Goal: Transaction & Acquisition: Purchase product/service

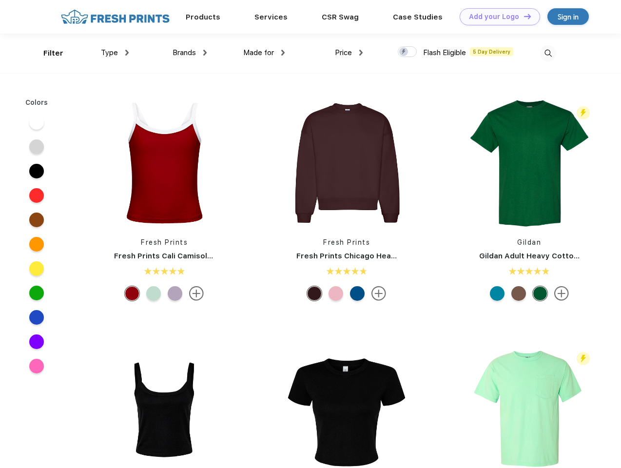
click at [496, 17] on link "Add your Logo Design Tool" at bounding box center [499, 16] width 80 height 17
click at [0, 0] on div "Design Tool" at bounding box center [0, 0] width 0 height 0
click at [523, 16] on link "Add your Logo Design Tool" at bounding box center [499, 16] width 80 height 17
click at [47, 53] on div "Filter" at bounding box center [53, 53] width 20 height 11
click at [115, 53] on span "Type" at bounding box center [109, 52] width 17 height 9
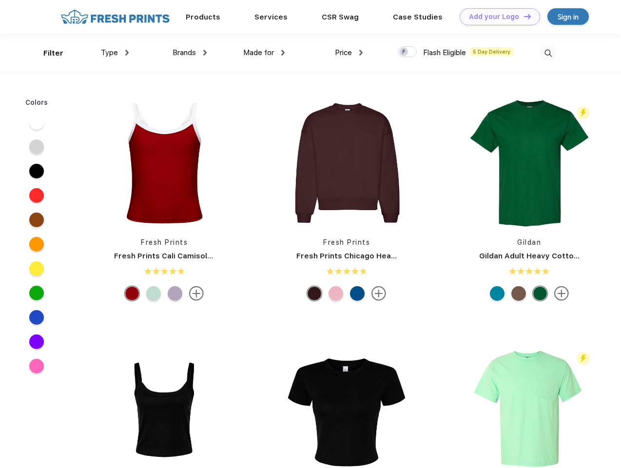
click at [189, 53] on span "Brands" at bounding box center [183, 52] width 23 height 9
click at [264, 53] on span "Made for" at bounding box center [258, 52] width 31 height 9
click at [349, 53] on span "Price" at bounding box center [343, 52] width 17 height 9
click at [407, 52] on div at bounding box center [407, 51] width 19 height 11
click at [404, 52] on input "checkbox" at bounding box center [401, 49] width 6 height 6
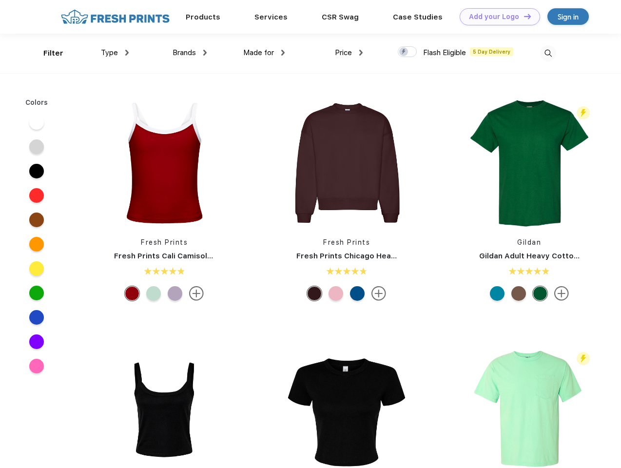
click at [548, 53] on img at bounding box center [548, 53] width 16 height 16
